Goal: Navigation & Orientation: Go to known website

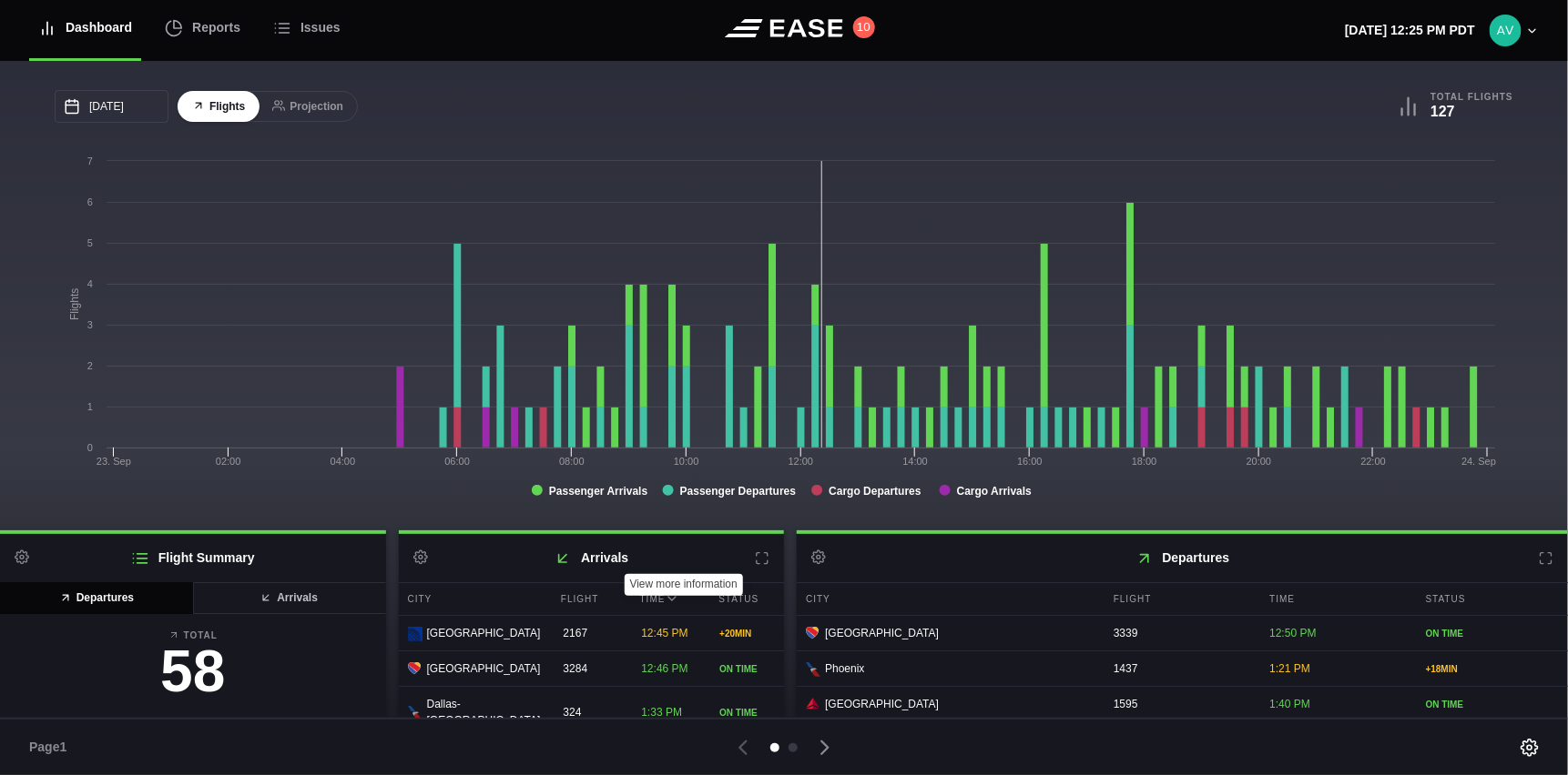
click at [758, 562] on icon at bounding box center [762, 558] width 15 height 15
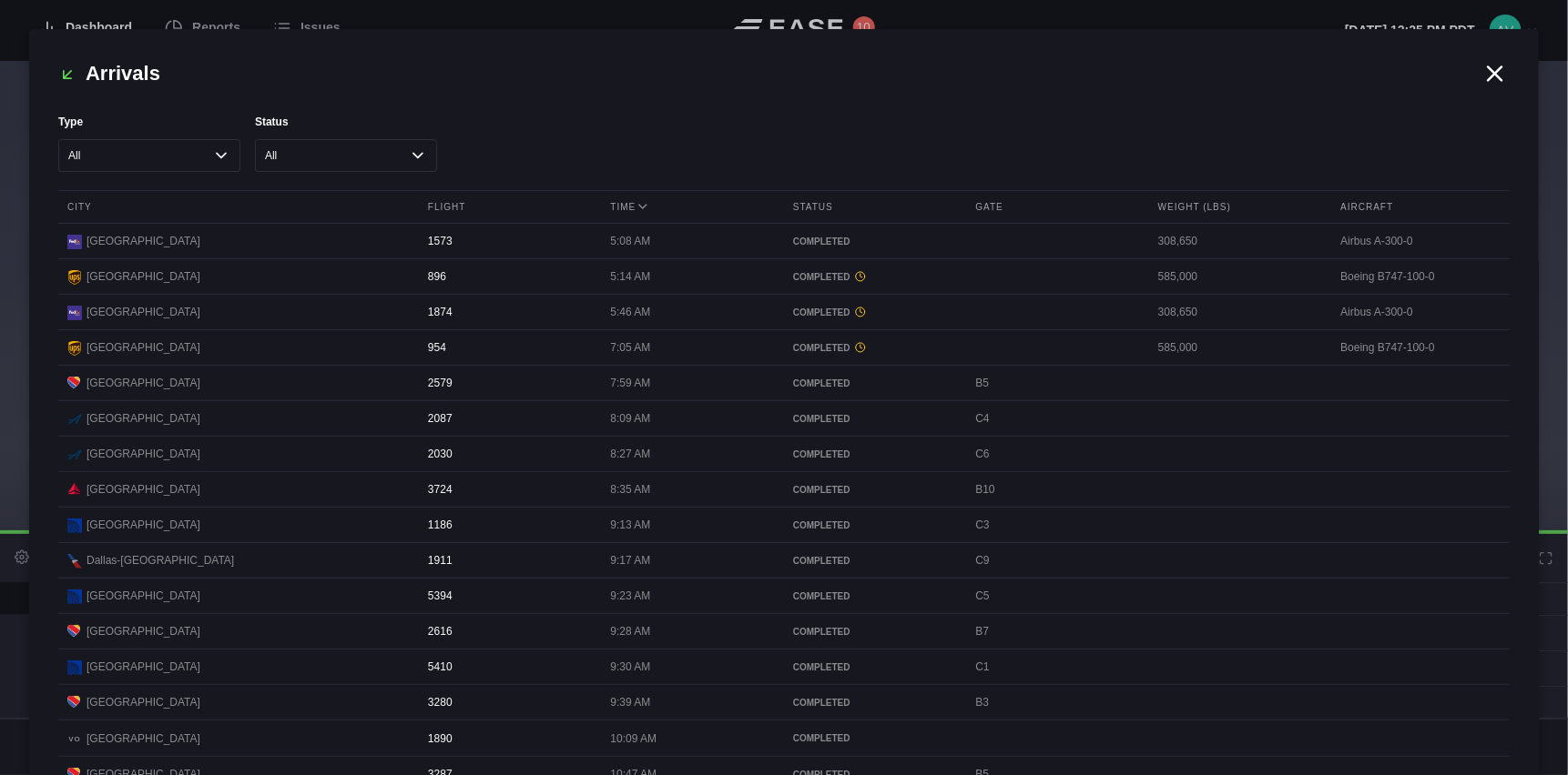
click at [1498, 79] on icon at bounding box center [1495, 74] width 27 height 27
